Goal: Information Seeking & Learning: Check status

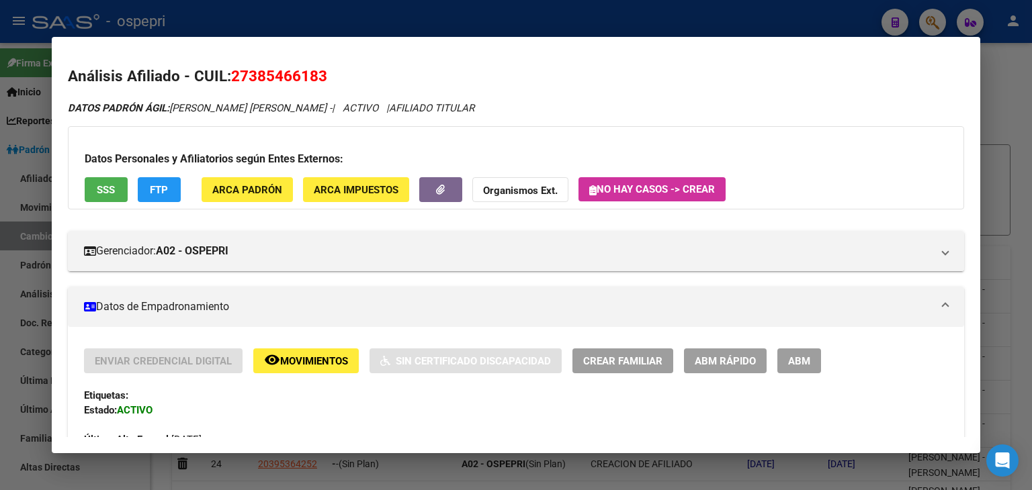
scroll to position [38, 0]
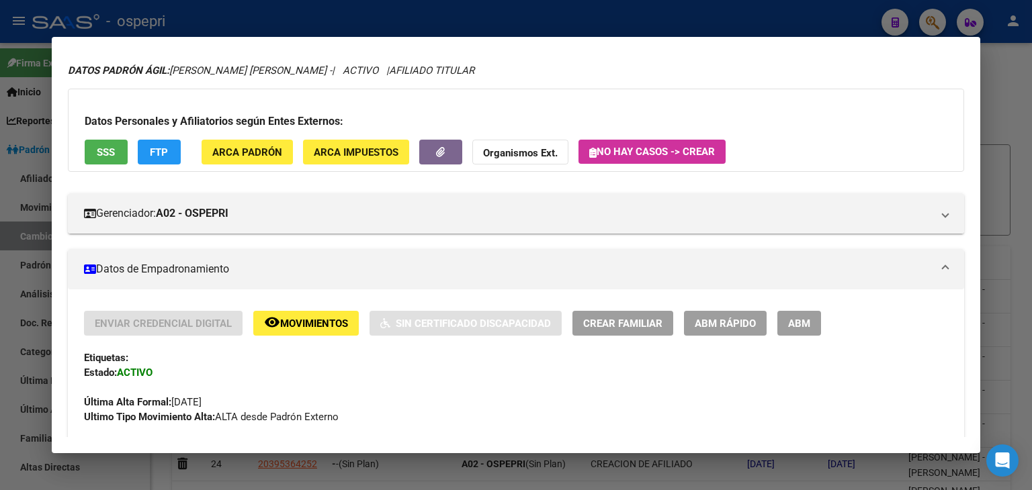
drag, startPoint x: 724, startPoint y: 15, endPoint x: 706, endPoint y: 15, distance: 17.5
click at [723, 15] on div at bounding box center [516, 245] width 1032 height 490
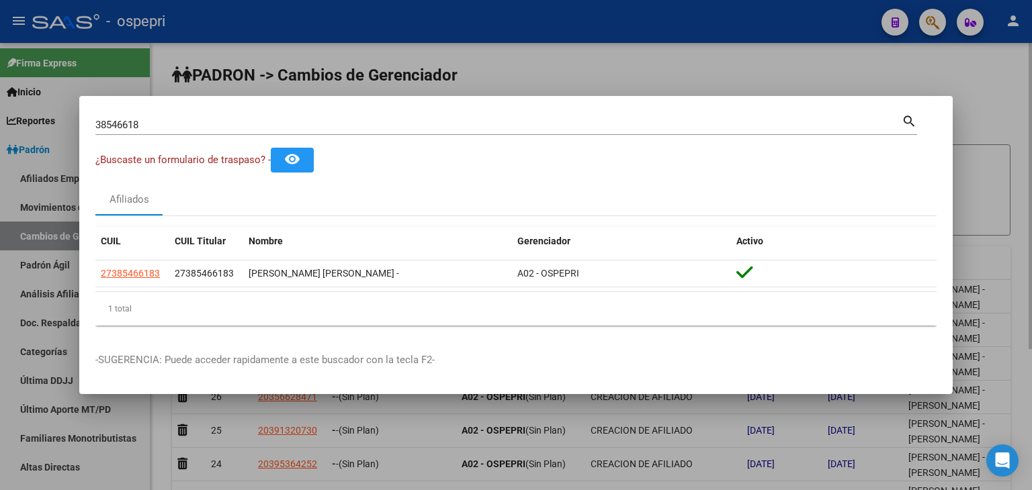
click at [734, 68] on div at bounding box center [516, 245] width 1032 height 490
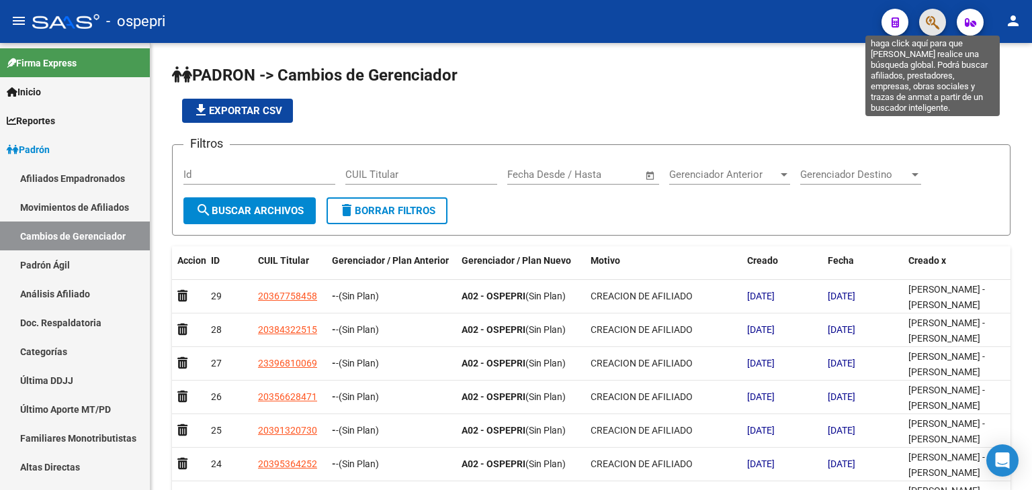
click at [927, 16] on icon "button" at bounding box center [931, 22] width 13 height 15
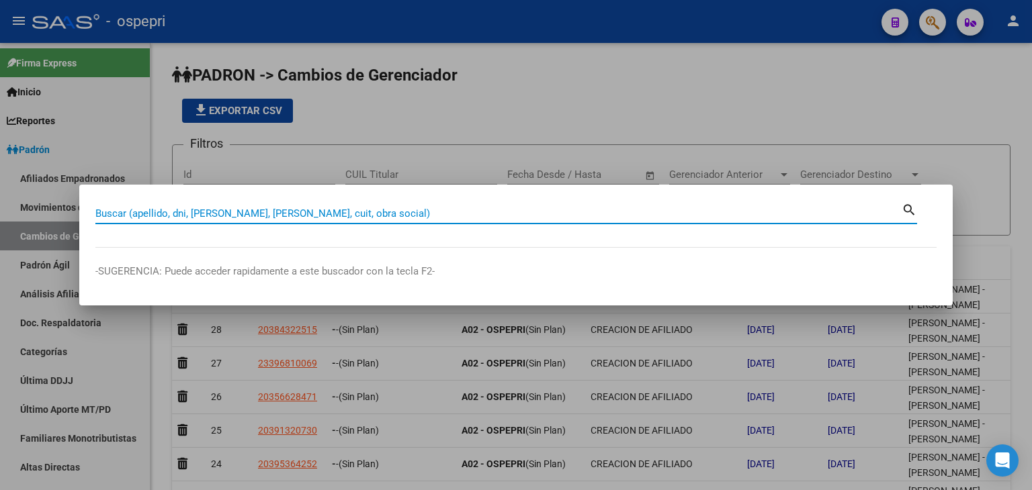
click at [142, 212] on input "Buscar (apellido, dni, [PERSON_NAME], [PERSON_NAME], cuit, obra social)" at bounding box center [498, 214] width 806 height 12
type input "39282498"
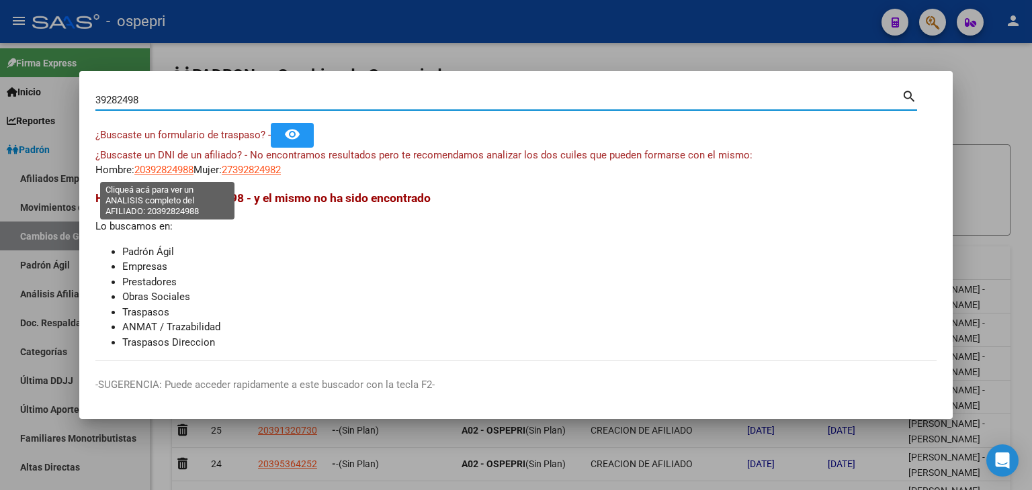
click at [168, 167] on span "20392824988" at bounding box center [163, 170] width 59 height 12
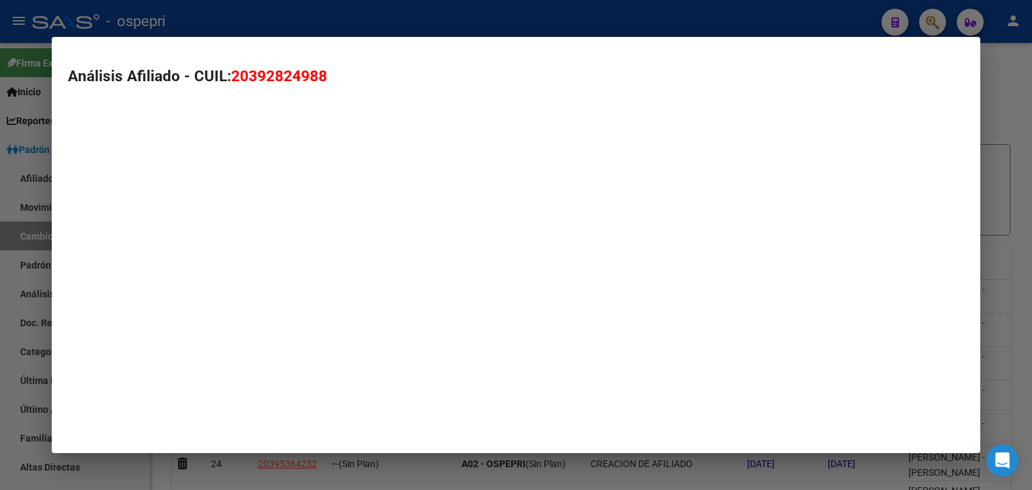
type textarea "20392824988"
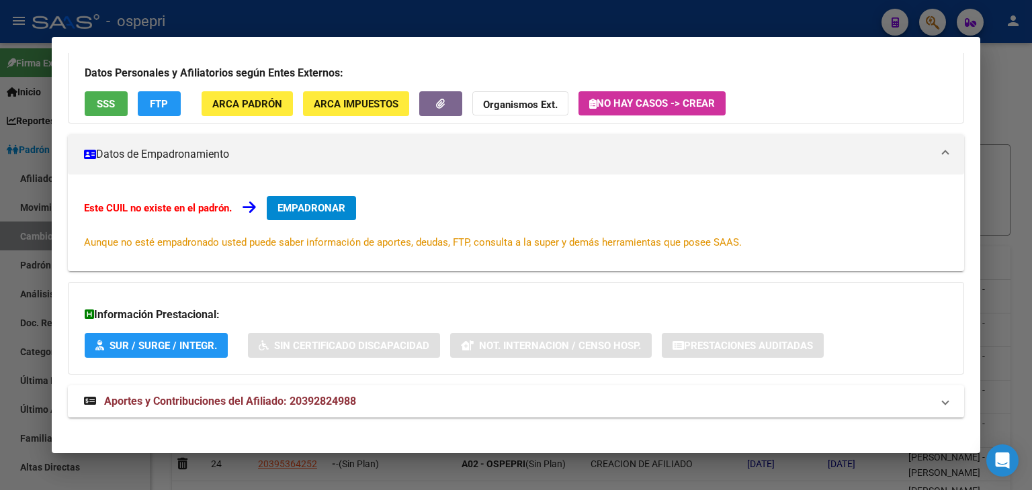
scroll to position [115, 0]
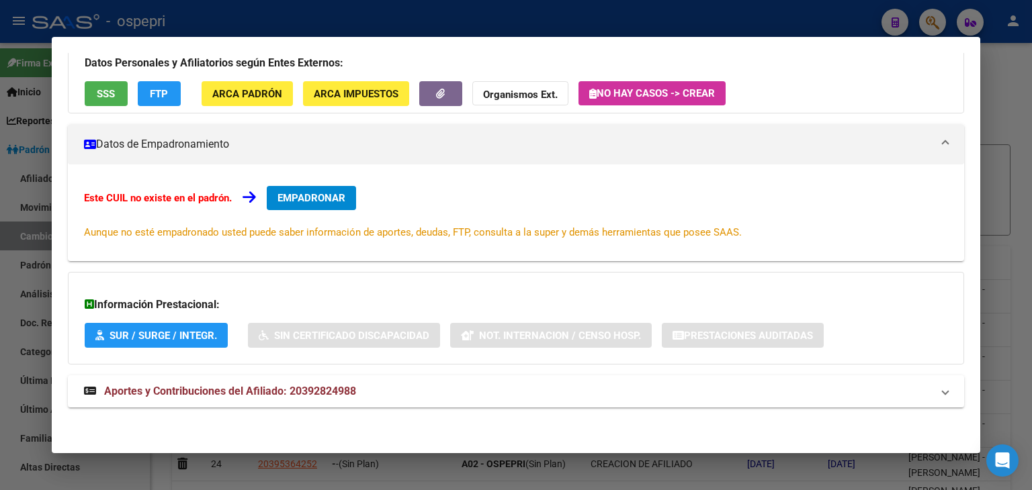
click at [336, 26] on div at bounding box center [516, 245] width 1032 height 490
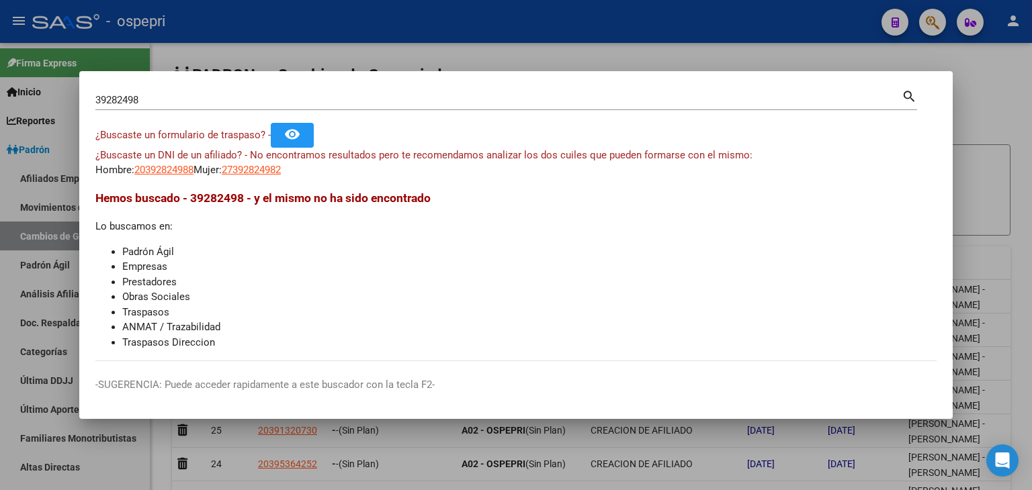
click at [490, 56] on div at bounding box center [516, 245] width 1032 height 490
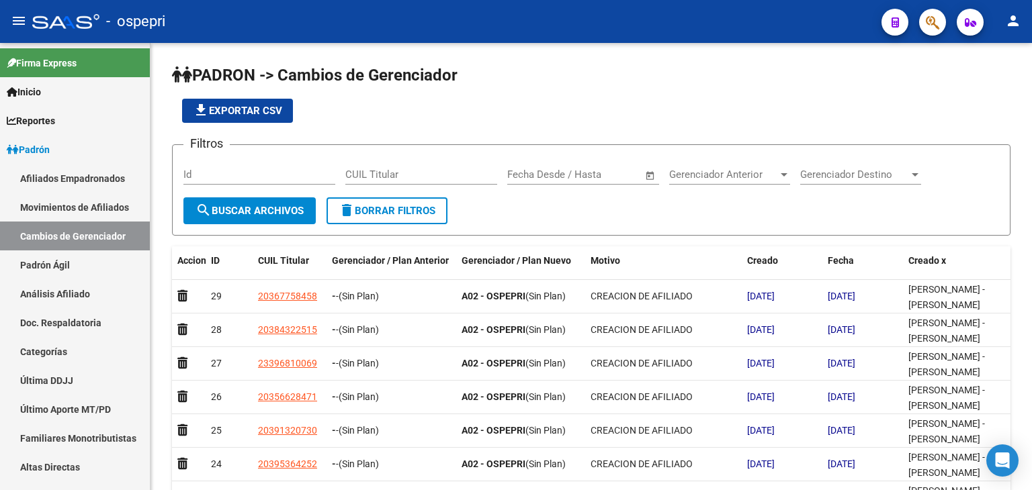
click at [922, 19] on button "button" at bounding box center [932, 22] width 27 height 27
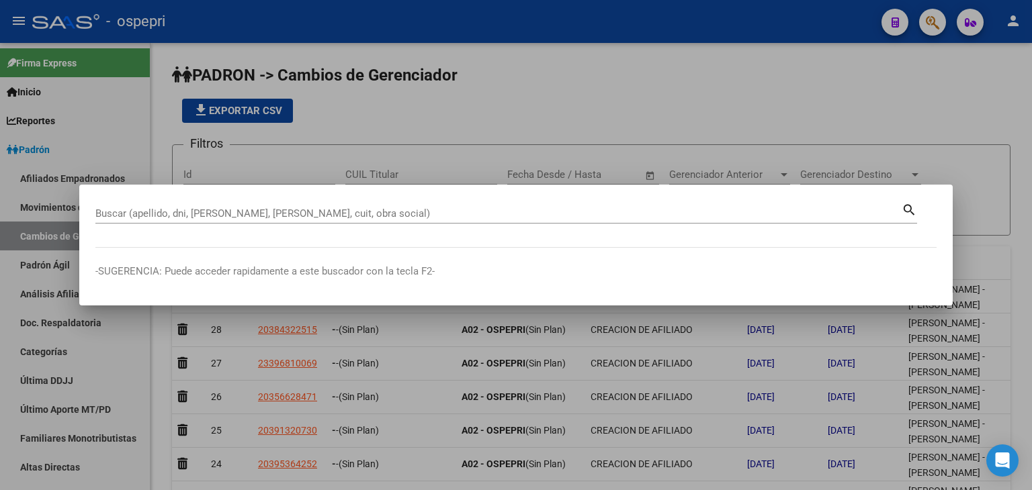
click at [140, 208] on div "Buscar (apellido, dni, [PERSON_NAME], [PERSON_NAME], cuit, obra social)" at bounding box center [498, 213] width 806 height 20
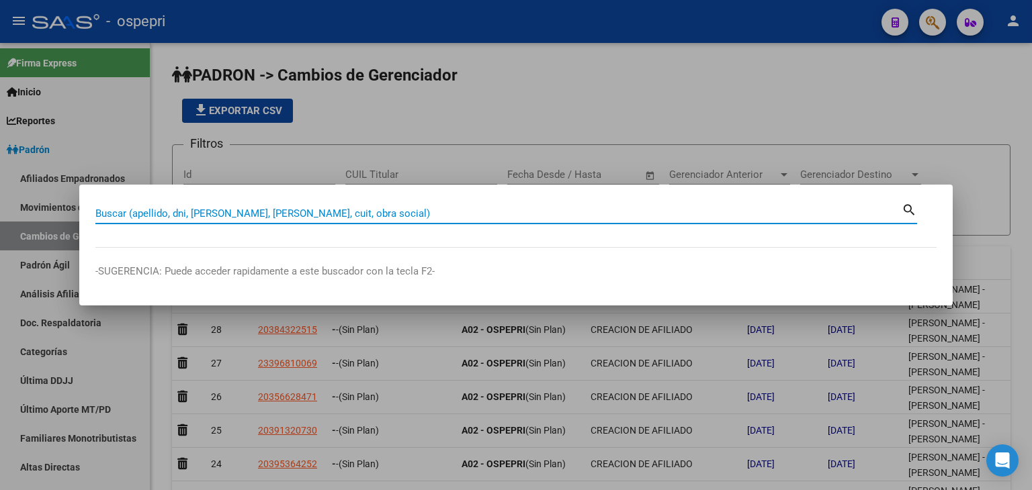
paste input "16235323"
type input "16235323"
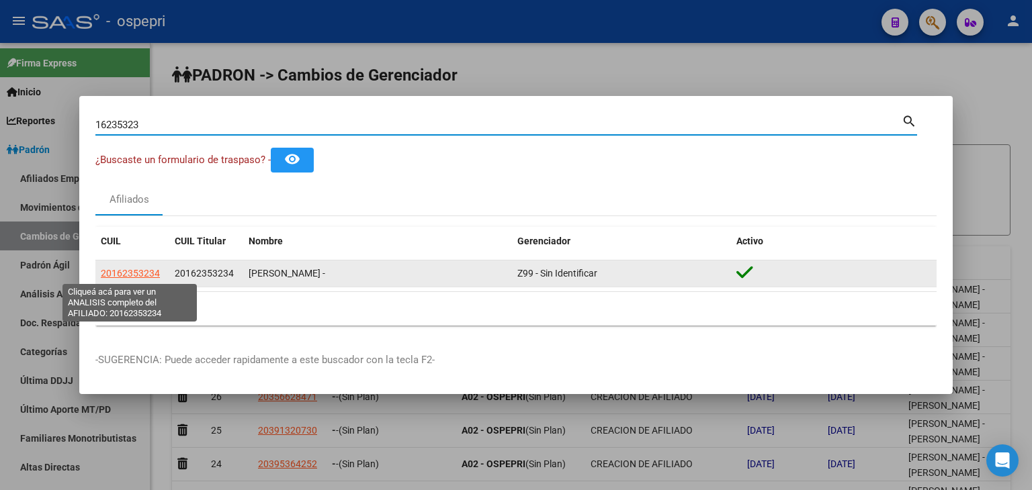
click at [144, 272] on span "20162353234" at bounding box center [130, 273] width 59 height 11
type textarea "20162353234"
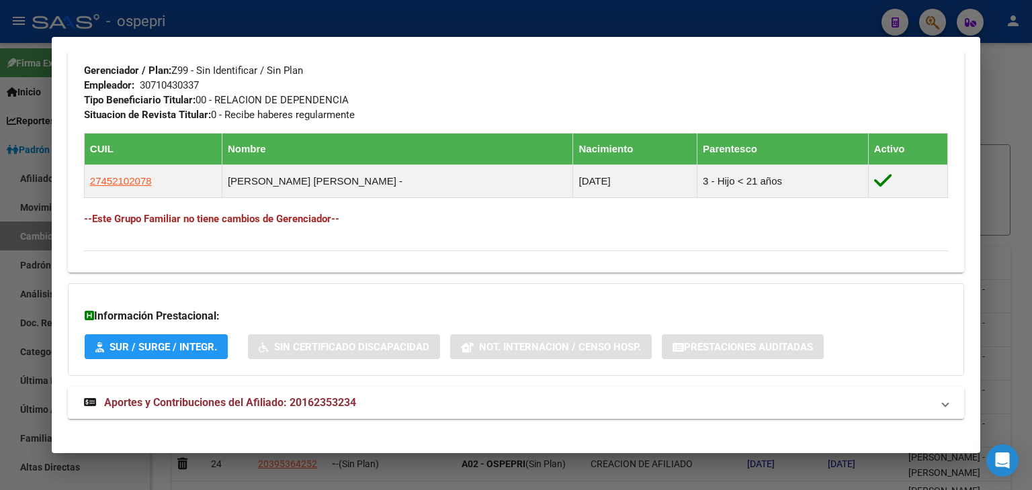
scroll to position [682, 0]
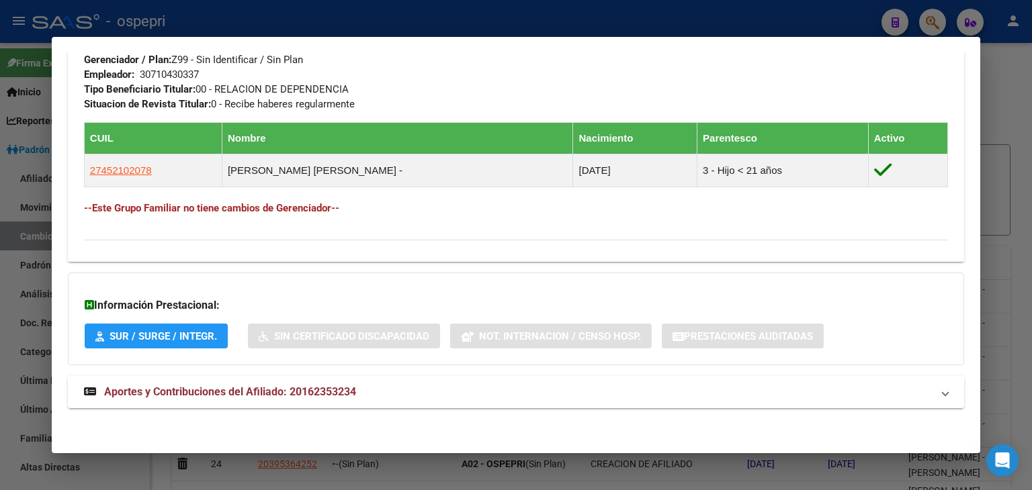
click at [261, 393] on span "Aportes y Contribuciones del Afiliado: 20162353234" at bounding box center [230, 391] width 252 height 13
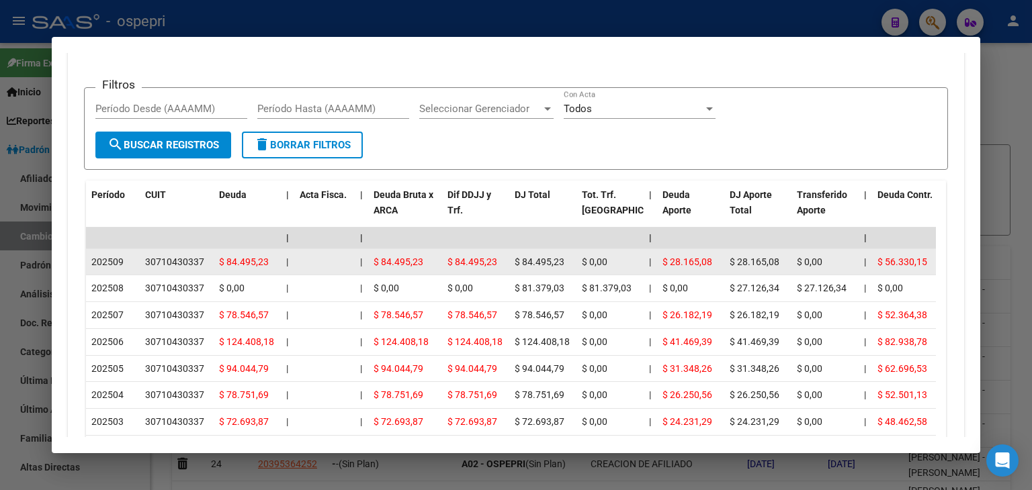
scroll to position [1220, 0]
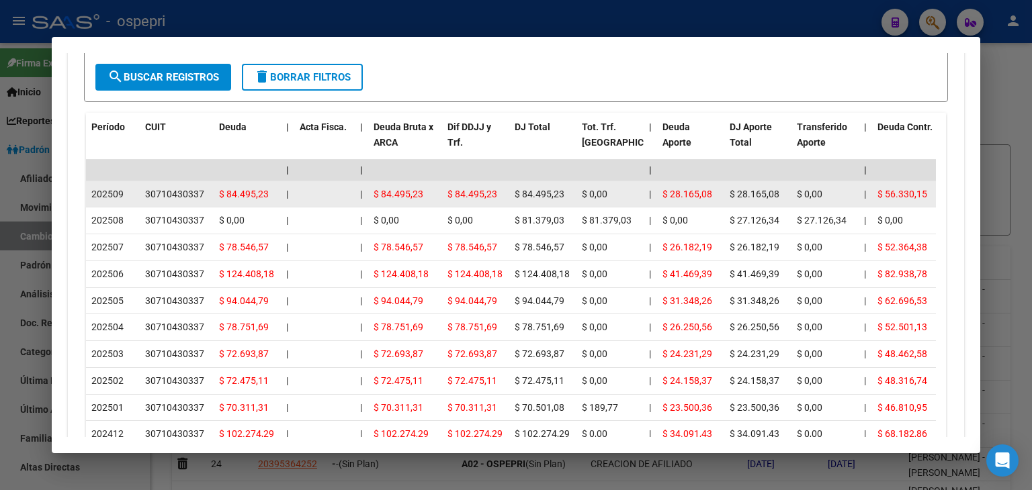
click at [175, 188] on div "30710430337" at bounding box center [174, 194] width 59 height 15
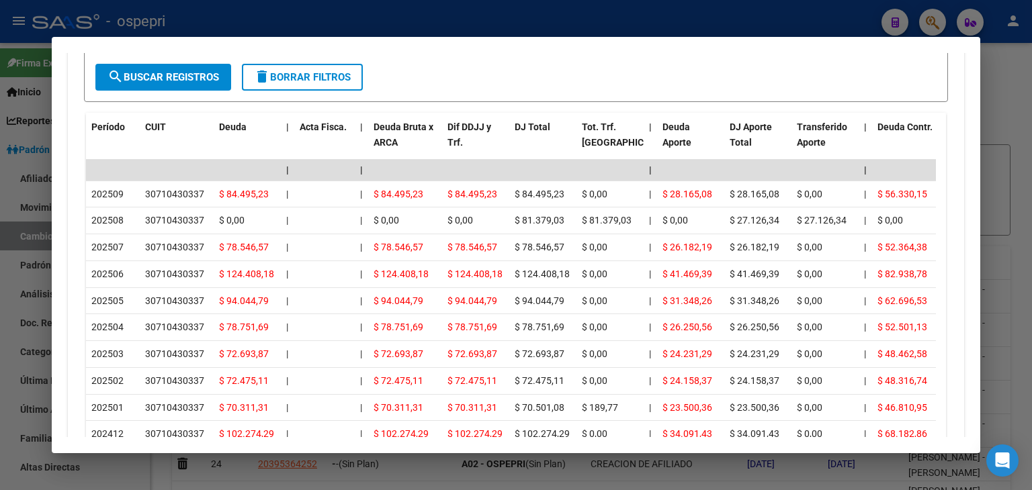
click at [486, 21] on div at bounding box center [516, 245] width 1032 height 490
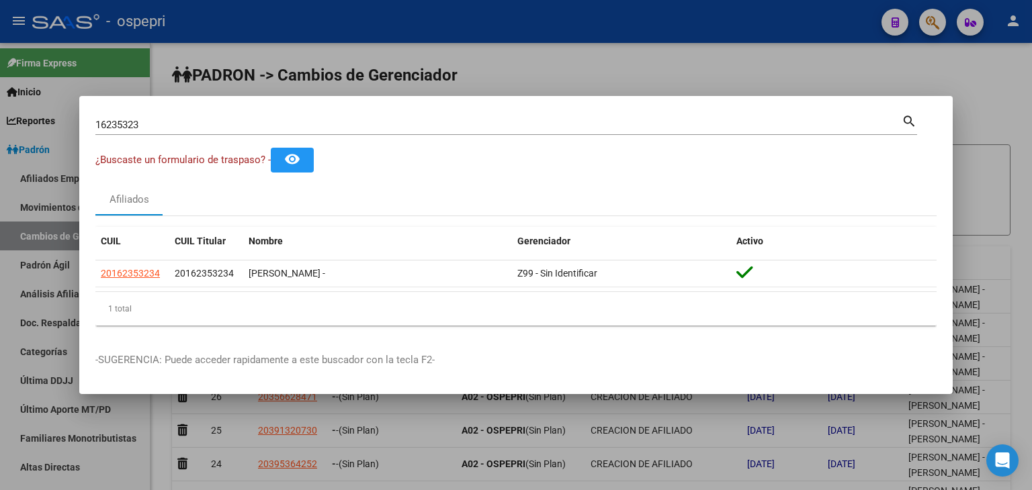
click at [578, 55] on div at bounding box center [516, 245] width 1032 height 490
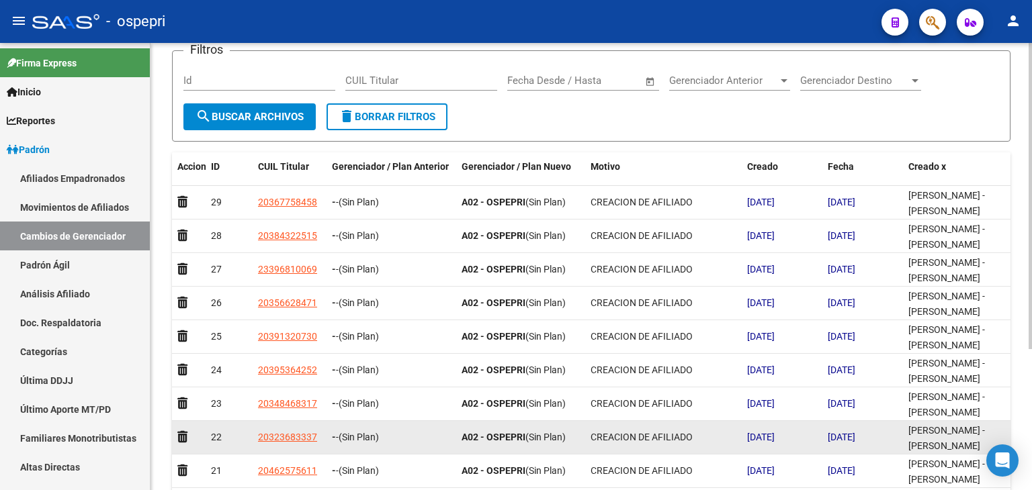
scroll to position [0, 0]
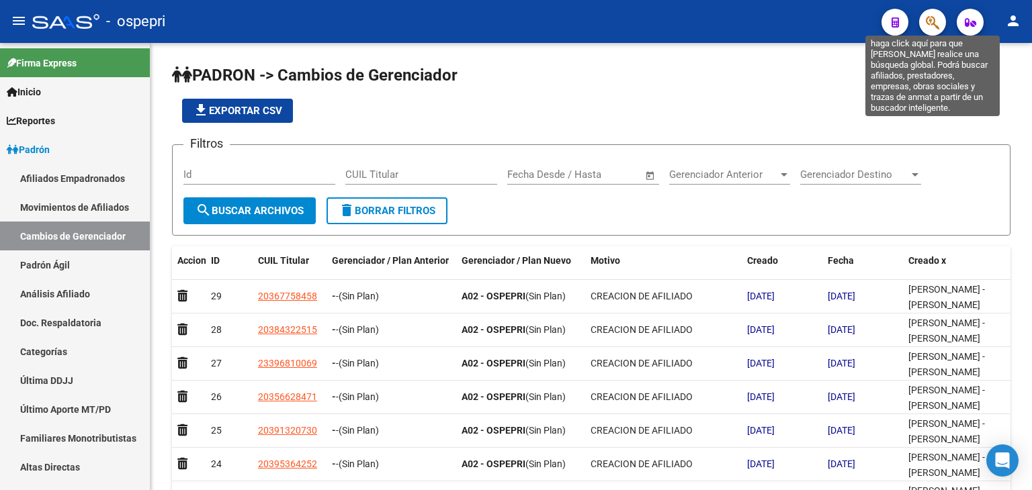
click at [935, 19] on icon "button" at bounding box center [931, 22] width 13 height 15
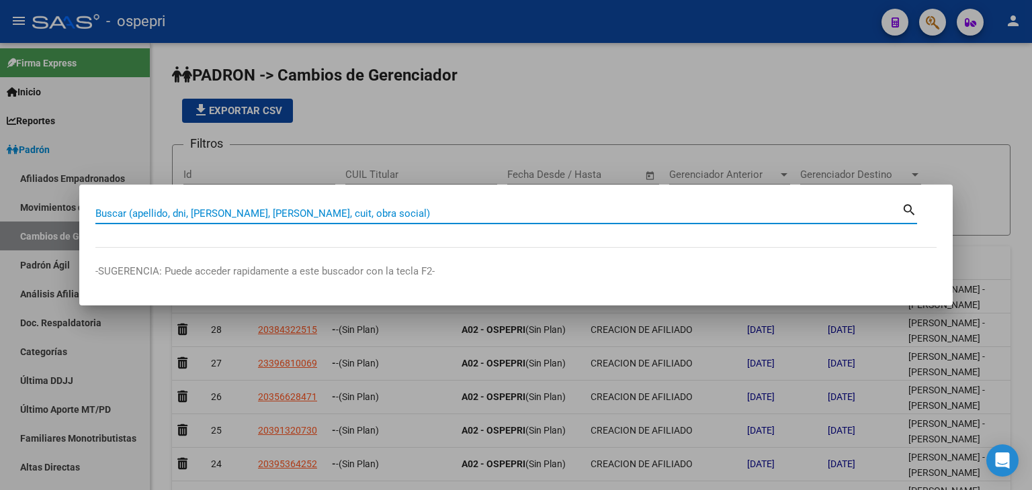
paste input "20162353234"
type input "20162353234"
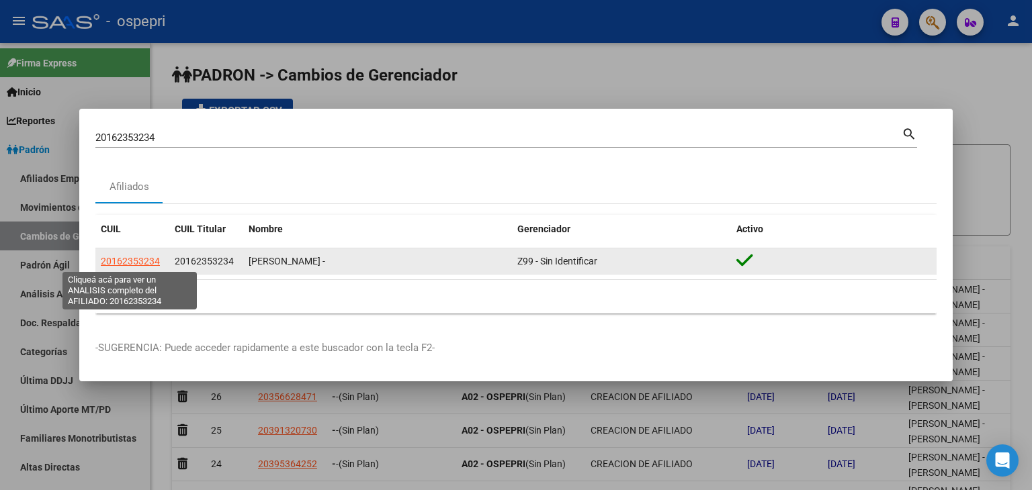
click at [129, 265] on span "20162353234" at bounding box center [130, 261] width 59 height 11
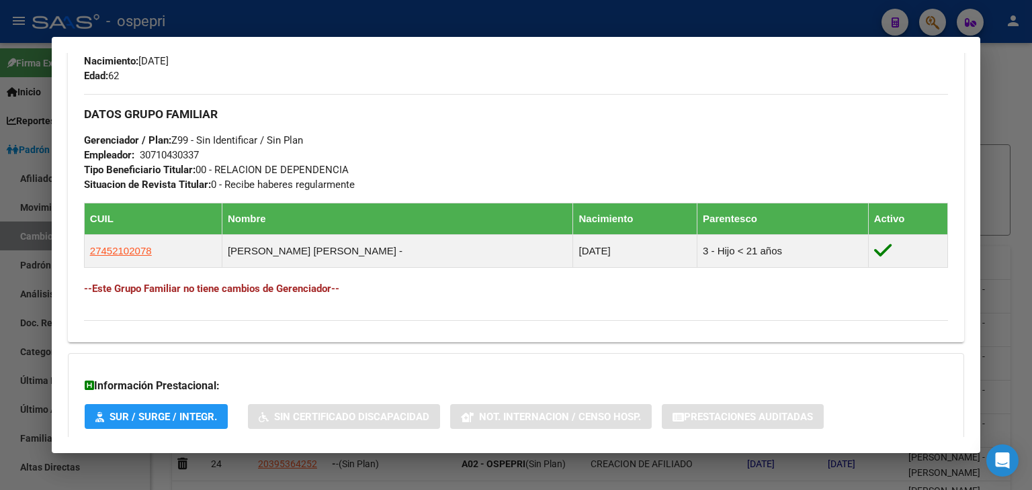
scroll to position [682, 0]
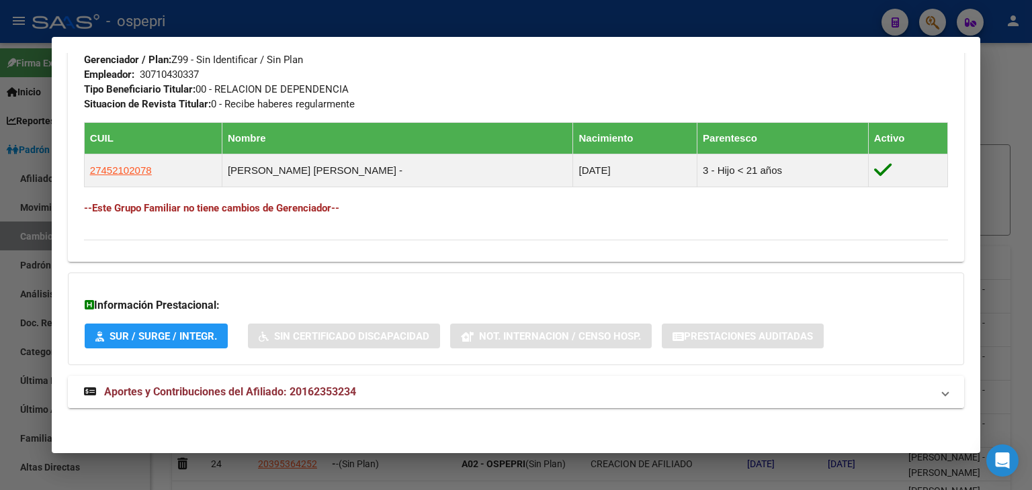
click at [265, 390] on span "Aportes y Contribuciones del Afiliado: 20162353234" at bounding box center [230, 391] width 252 height 13
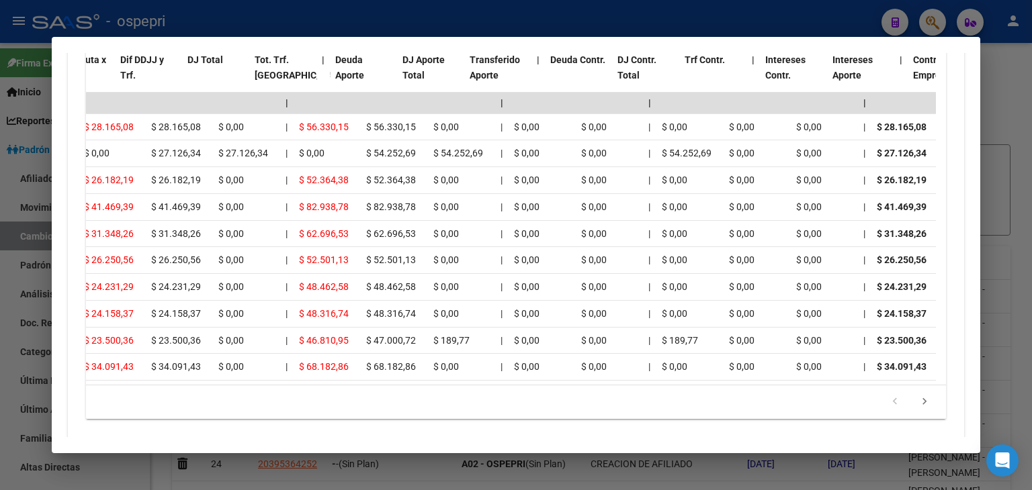
scroll to position [0, 0]
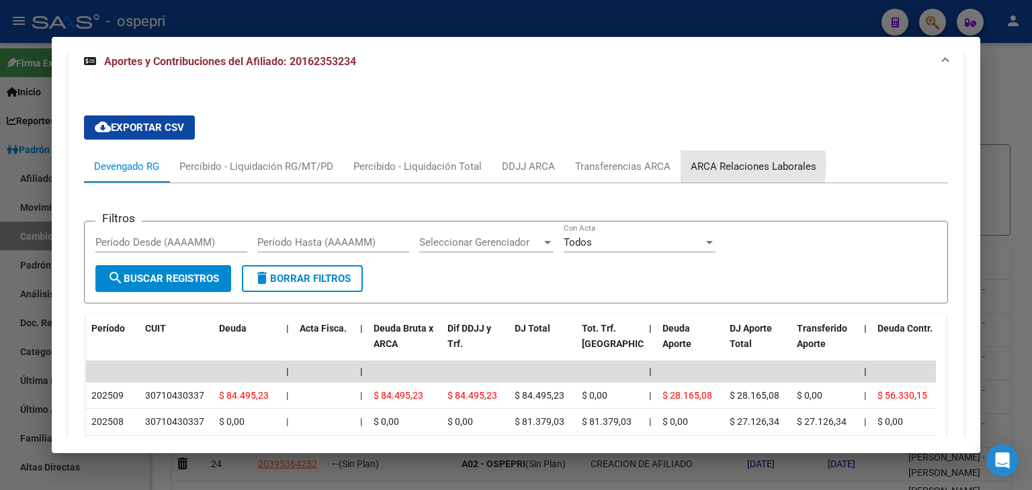
drag, startPoint x: 735, startPoint y: 164, endPoint x: 704, endPoint y: 158, distance: 31.5
click at [733, 163] on div "ARCA Relaciones Laborales" at bounding box center [753, 166] width 126 height 15
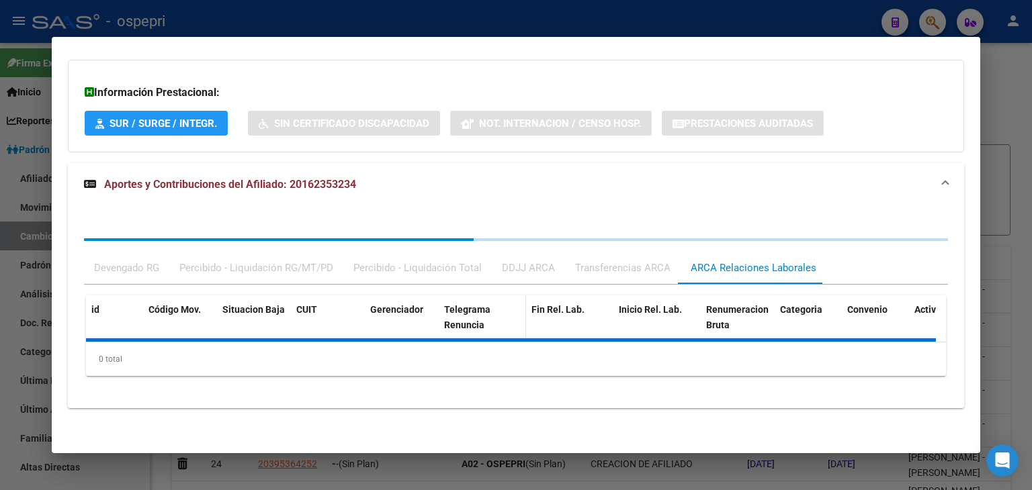
scroll to position [995, 0]
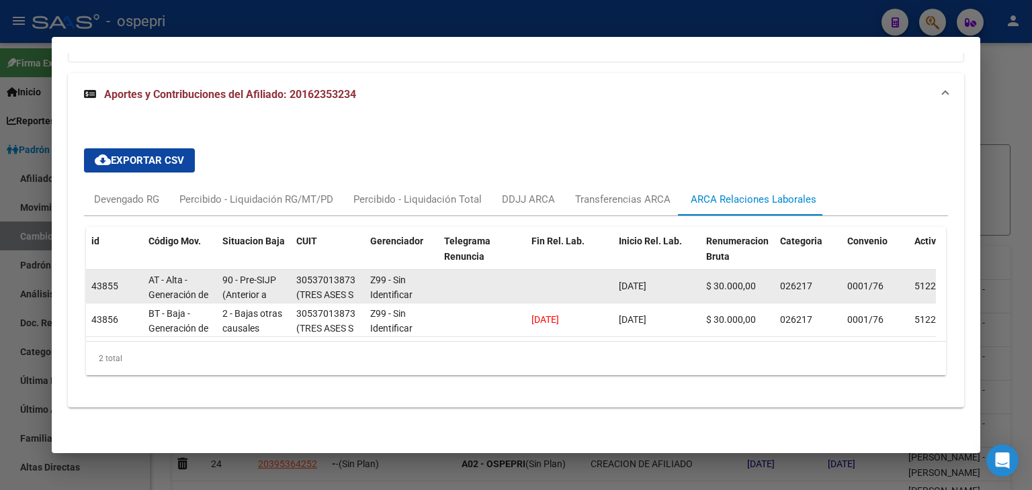
click at [323, 273] on div "30537013873" at bounding box center [325, 280] width 59 height 15
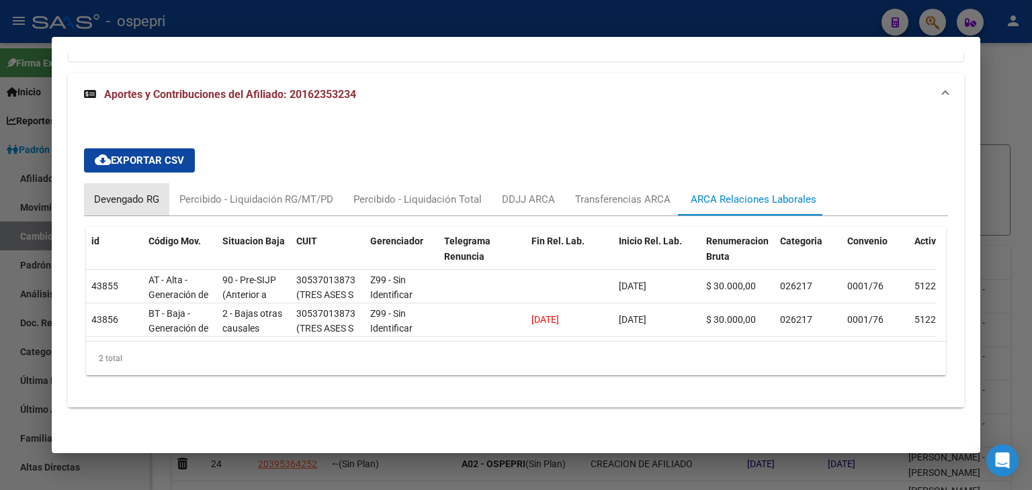
click at [137, 192] on div "Devengado RG" at bounding box center [126, 199] width 65 height 15
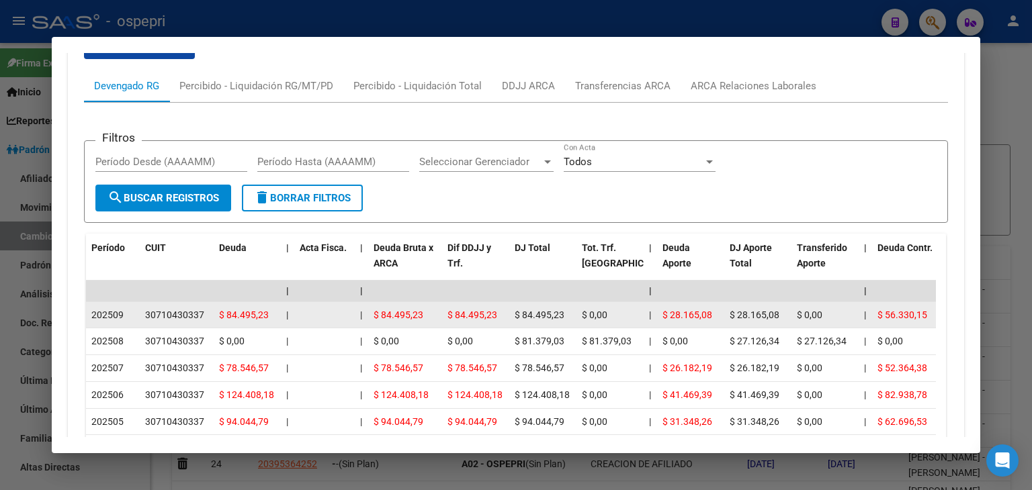
scroll to position [1129, 0]
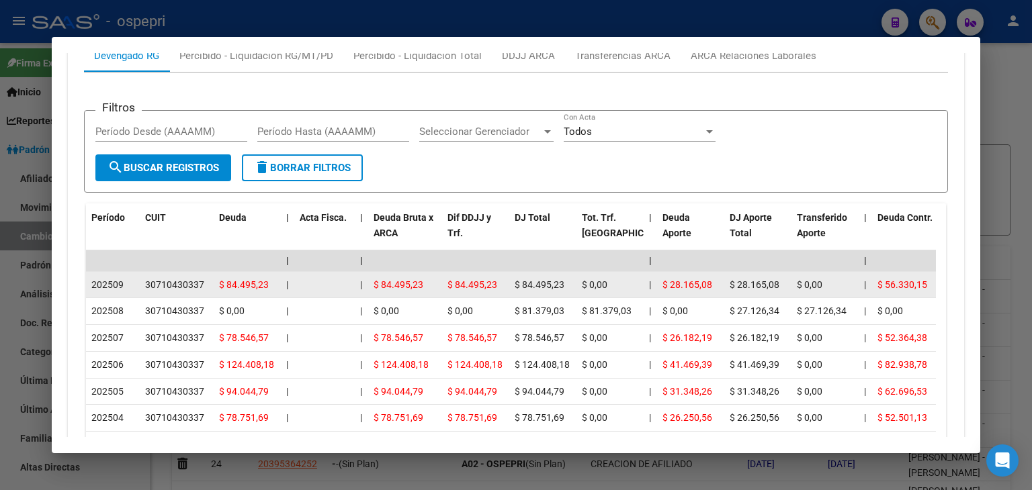
click at [173, 280] on div "30710430337" at bounding box center [174, 284] width 59 height 15
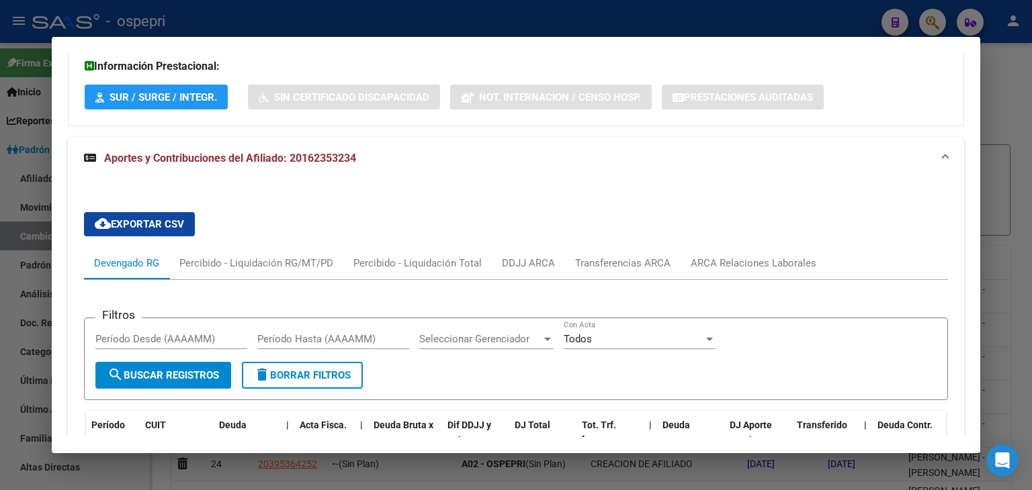
scroll to position [726, 0]
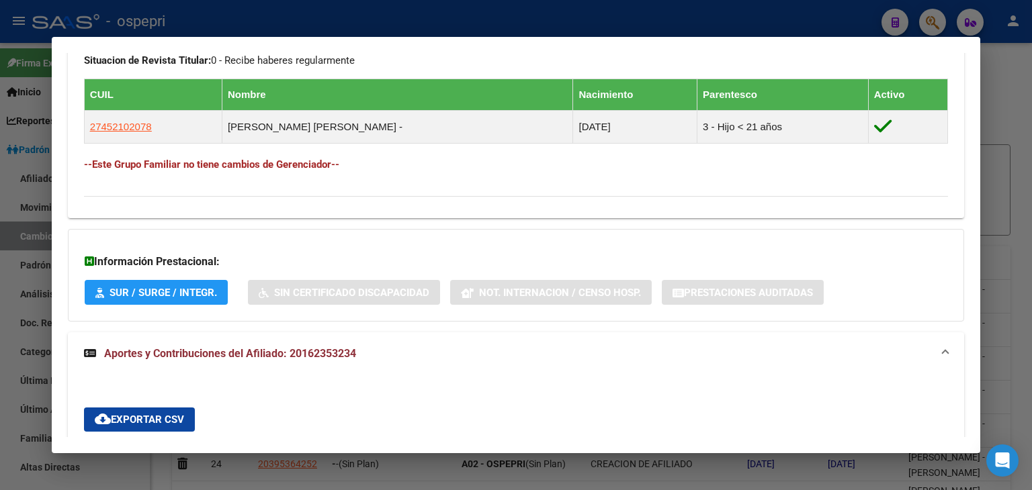
click at [457, 12] on div at bounding box center [516, 245] width 1032 height 490
